Goal: Transaction & Acquisition: Purchase product/service

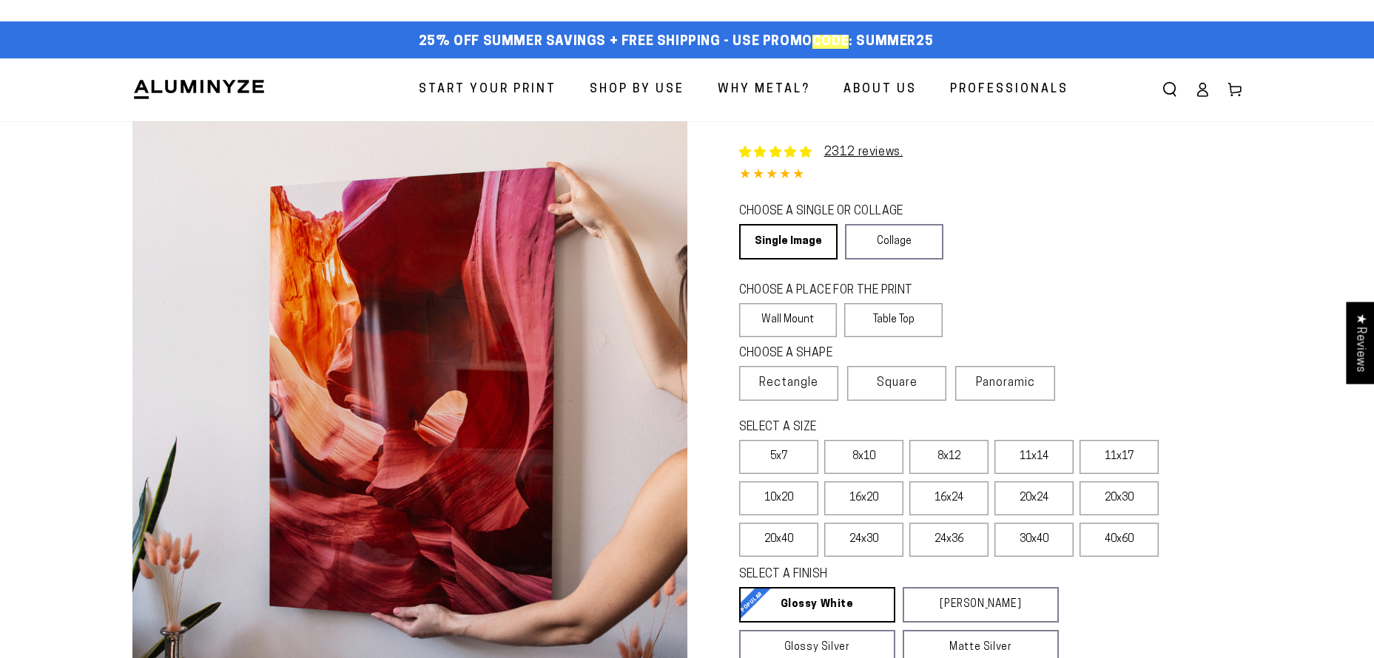
select select "**********"
drag, startPoint x: 934, startPoint y: 41, endPoint x: 855, endPoint y: 39, distance: 78.4
click at [855, 39] on div "25% off Summer Savings + Free Shipping - Use Promo Code : SUMMER25 25% OFF - Co…" at bounding box center [675, 42] width 1087 height 27
copy span "SUMMER25"
click at [257, 90] on img at bounding box center [198, 89] width 133 height 22
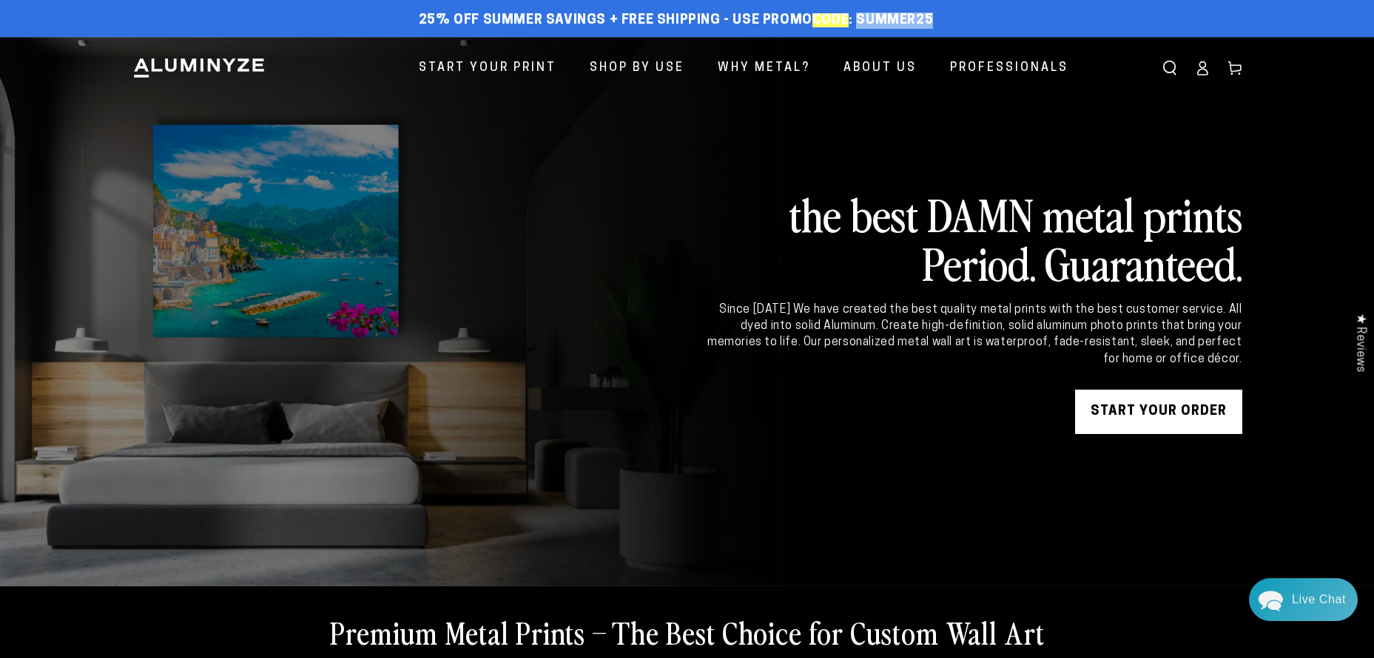
drag, startPoint x: 899, startPoint y: 21, endPoint x: 854, endPoint y: 17, distance: 44.6
click at [854, 17] on div "25% off Summer Savings + Free Shipping - Use Promo Code : SUMMER25 25% OFF - Co…" at bounding box center [675, 20] width 1087 height 27
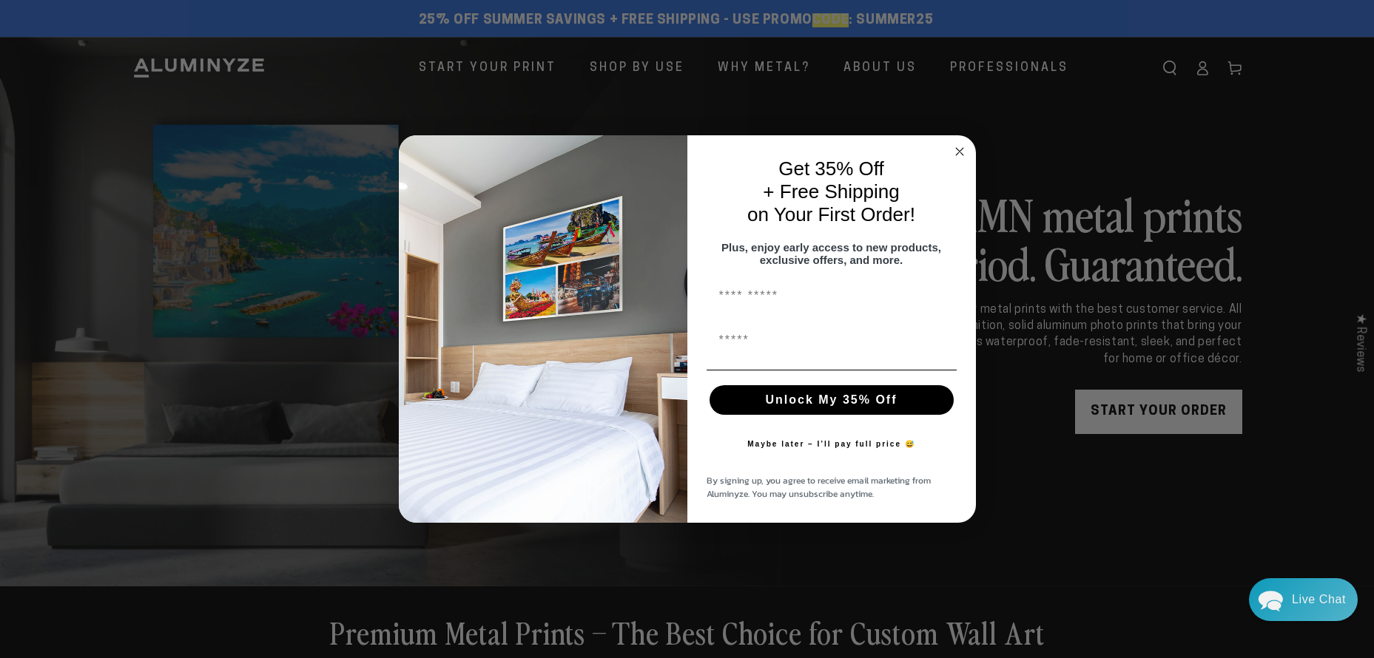
click at [959, 148] on icon "Close dialog" at bounding box center [959, 151] width 7 height 7
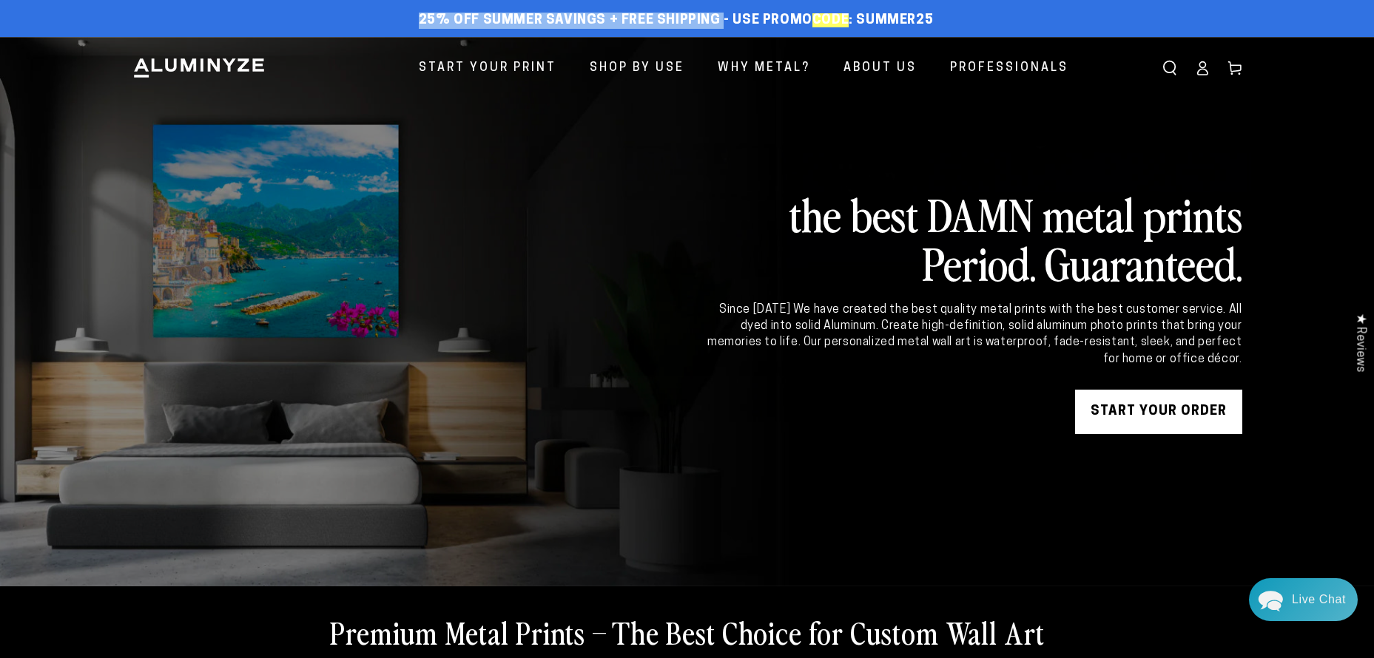
drag, startPoint x: 400, startPoint y: 21, endPoint x: 721, endPoint y: 15, distance: 320.4
click at [721, 15] on div "25% off Summer Savings + Free Shipping - Use Promo Code : SUMMER25 25% OFF - Co…" at bounding box center [675, 20] width 1087 height 27
copy span "25% off Summer Savings + Free Shipping"
click at [1099, 398] on link "START YOUR Order" at bounding box center [1158, 412] width 167 height 44
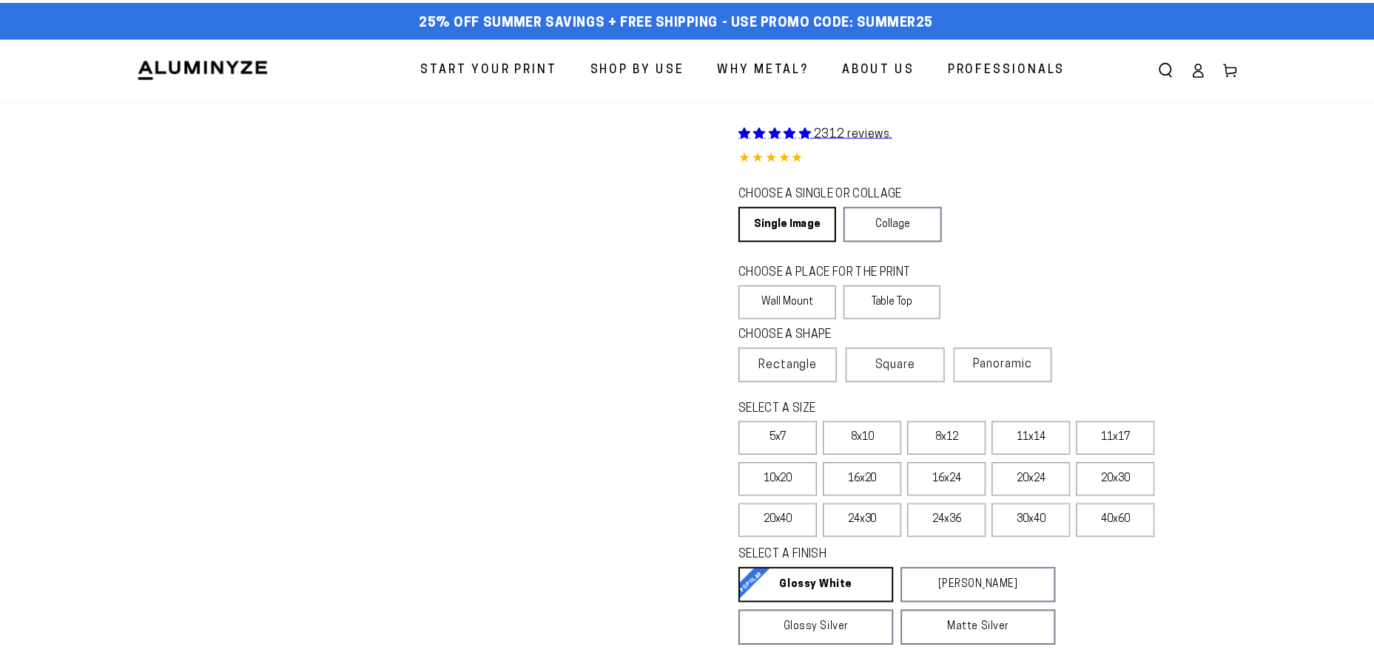
scroll to position [10, 0]
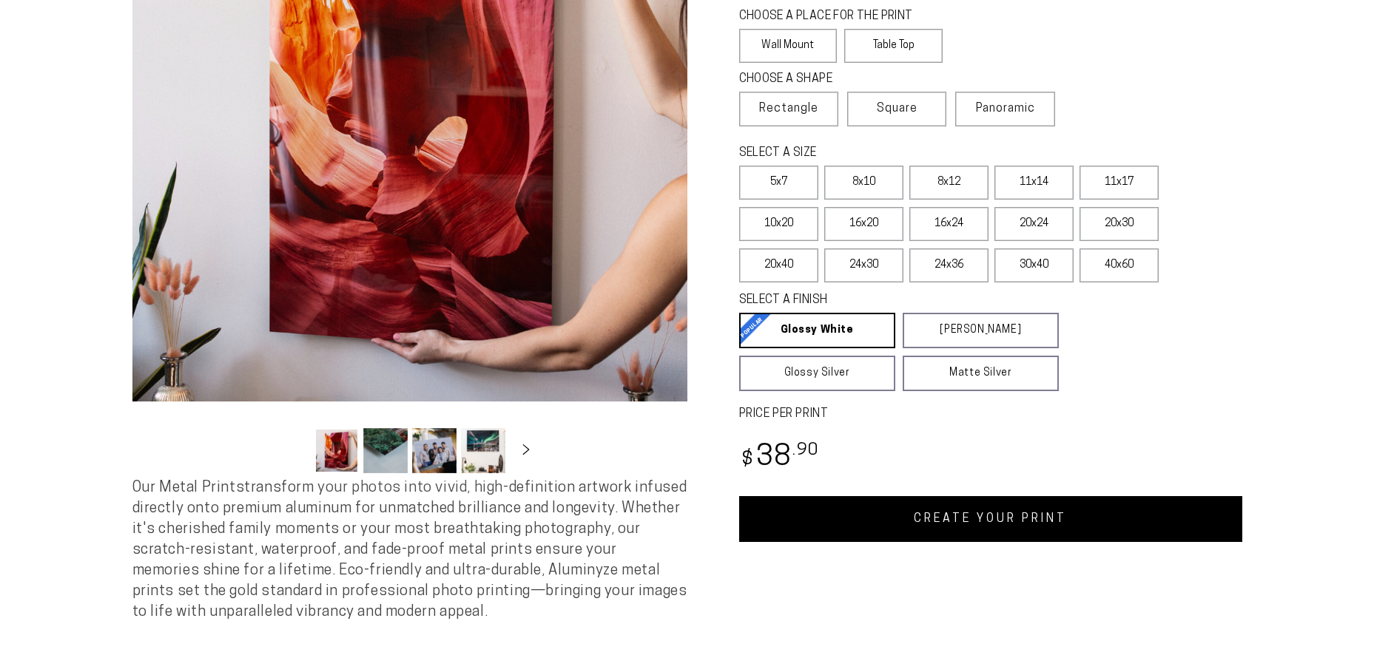
click at [969, 524] on link "CREATE YOUR PRINT" at bounding box center [990, 519] width 503 height 46
